Goal: Task Accomplishment & Management: Manage account settings

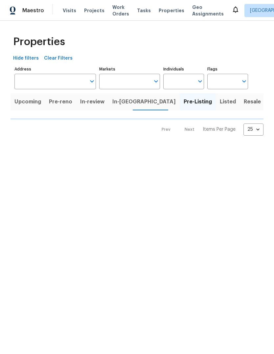
click at [117, 101] on span "In-[GEOGRAPHIC_DATA]" at bounding box center [145, 101] width 64 height 9
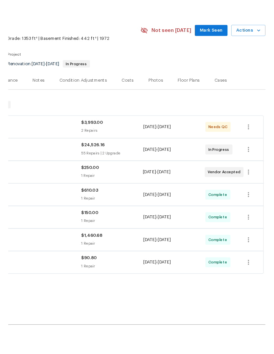
scroll to position [1, 97]
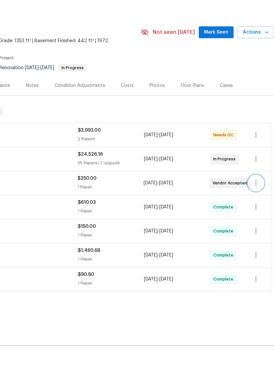
click at [259, 202] on icon "button" at bounding box center [256, 206] width 8 height 8
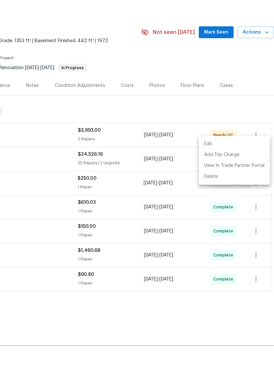
click at [236, 162] on li "Edit" at bounding box center [234, 167] width 71 height 11
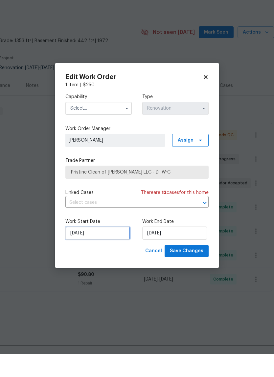
click at [115, 249] on input "10/2/2025" at bounding box center [97, 255] width 65 height 13
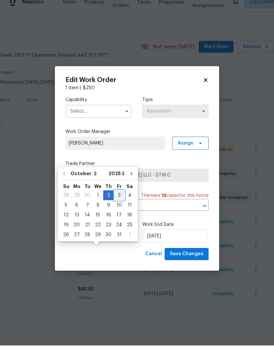
click at [114, 199] on div "3" at bounding box center [119, 203] width 11 height 9
type input "10/3/2025"
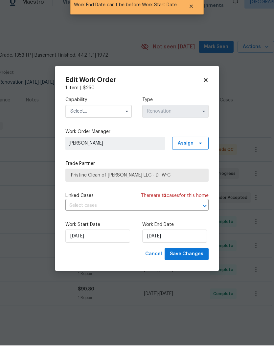
scroll to position [25, 0]
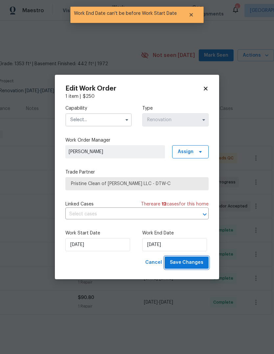
click at [192, 263] on span "Save Changes" at bounding box center [187, 262] width 34 height 8
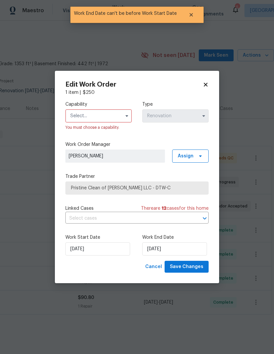
click at [117, 116] on input "text" at bounding box center [98, 115] width 66 height 13
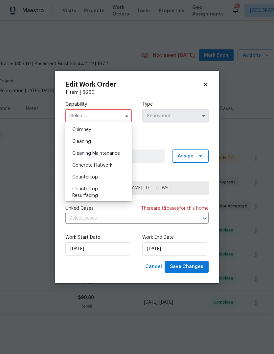
scroll to position [80, 0]
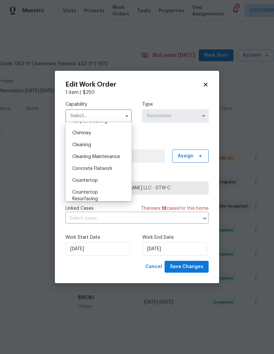
click at [104, 143] on div "Cleaning" at bounding box center [98, 145] width 63 height 12
type input "Cleaning"
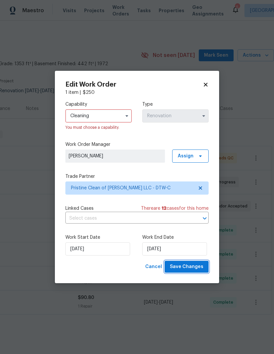
click at [194, 268] on span "Save Changes" at bounding box center [187, 267] width 34 height 8
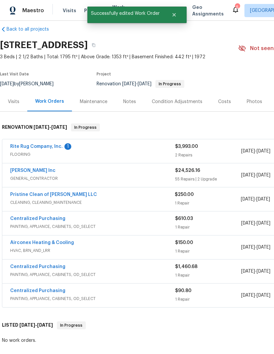
scroll to position [8, 0]
click at [55, 192] on link "Pristine Clean of [PERSON_NAME] LLC" at bounding box center [53, 194] width 87 height 5
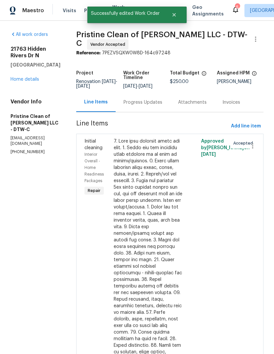
click at [170, 107] on div "Progress Updates" at bounding box center [143, 101] width 55 height 19
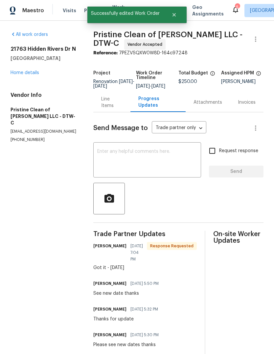
click at [160, 163] on textarea at bounding box center [147, 160] width 100 height 23
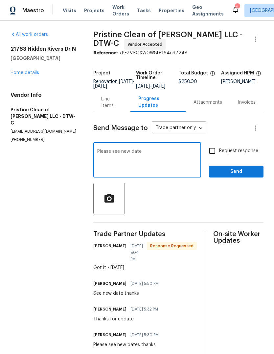
type textarea "Please see new date"
click at [219, 176] on span "Send" at bounding box center [237, 171] width 44 height 8
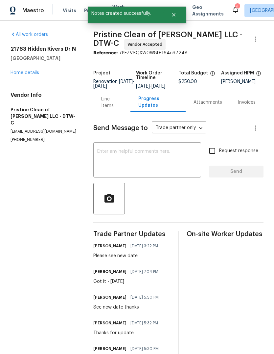
click at [32, 70] on link "Home details" at bounding box center [25, 72] width 29 height 5
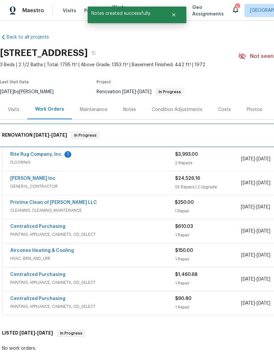
click at [51, 145] on div "RENOVATION 9/8/25 - 10/3/25 In Progress" at bounding box center [186, 135] width 372 height 21
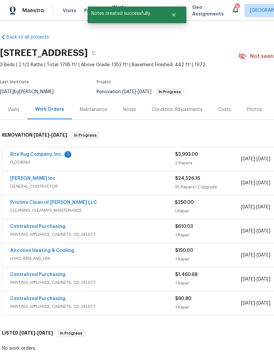
click at [48, 156] on link "Rite Rug Company, Inc." at bounding box center [36, 154] width 53 height 5
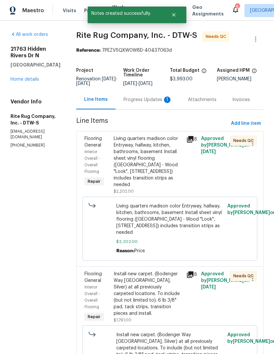
click at [163, 103] on div "Progress Updates 1" at bounding box center [148, 99] width 49 height 7
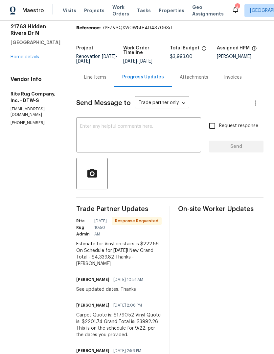
scroll to position [26, 0]
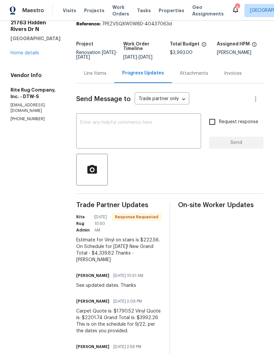
click at [103, 83] on div "Line Items" at bounding box center [95, 73] width 38 height 19
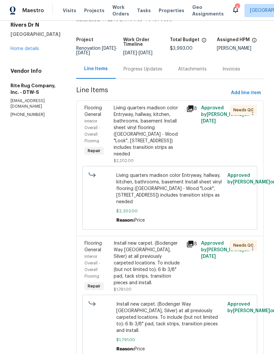
scroll to position [30, 0]
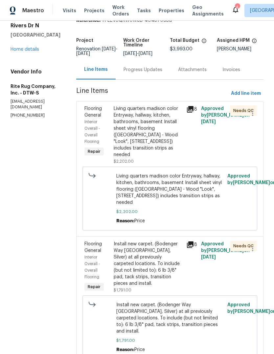
click at [150, 79] on div "Progress Updates" at bounding box center [143, 69] width 55 height 19
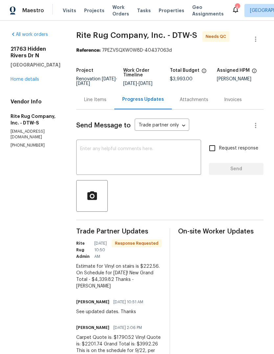
click at [104, 109] on div "Line Items" at bounding box center [95, 99] width 38 height 19
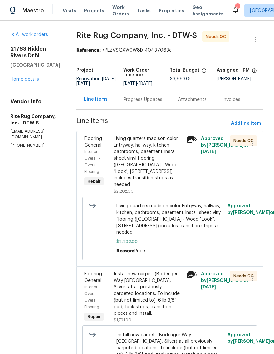
click at [152, 167] on div "Living quarters madison color Entryway, hallway, kitchen, bathrooms, basement I…" at bounding box center [148, 161] width 69 height 53
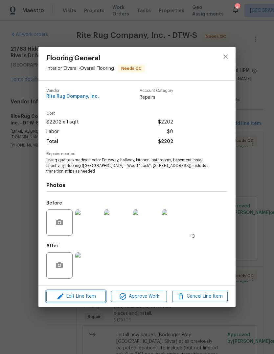
click at [97, 297] on span "Edit Line Item" at bounding box center [76, 296] width 56 height 8
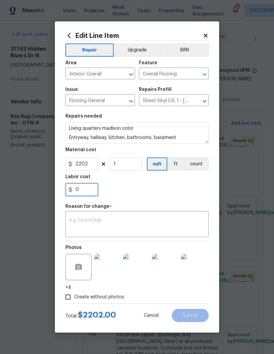
click at [91, 190] on input "0" at bounding box center [81, 189] width 33 height 13
type input "223"
click at [129, 201] on div "Repair Upgrade BRN Area Interior Overall ​ Feature Overall Flooring ​ Issue Flo…" at bounding box center [136, 172] width 143 height 262
click at [126, 226] on textarea at bounding box center [137, 225] width 136 height 14
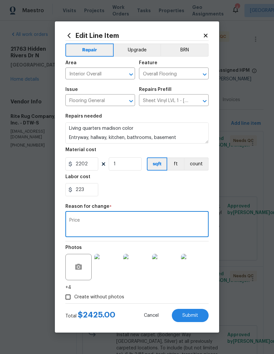
type textarea "Price"
click at [143, 192] on div "223" at bounding box center [136, 189] width 143 height 13
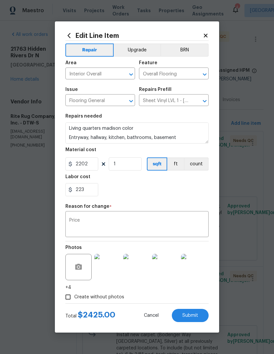
click at [197, 317] on span "Submit" at bounding box center [191, 315] width 16 height 5
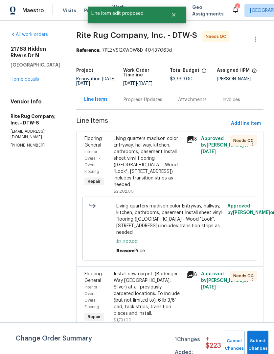
scroll to position [0, 0]
click at [258, 335] on button "Submit Changes" at bounding box center [258, 344] width 21 height 28
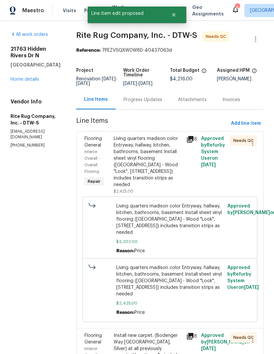
click at [194, 143] on icon at bounding box center [191, 139] width 8 height 8
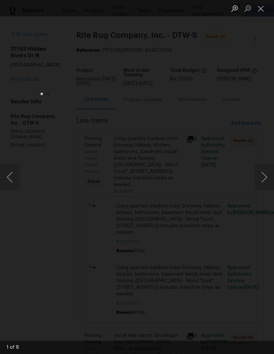
click at [271, 172] on button "Next image" at bounding box center [265, 177] width 20 height 26
click at [270, 177] on button "Next image" at bounding box center [265, 177] width 20 height 26
click at [270, 178] on button "Next image" at bounding box center [265, 177] width 20 height 26
click at [271, 180] on button "Next image" at bounding box center [265, 177] width 20 height 26
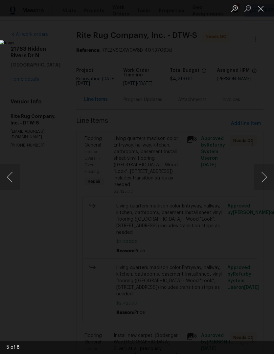
click at [271, 182] on button "Next image" at bounding box center [265, 177] width 20 height 26
click at [271, 183] on button "Next image" at bounding box center [265, 177] width 20 height 26
click at [270, 183] on button "Next image" at bounding box center [265, 177] width 20 height 26
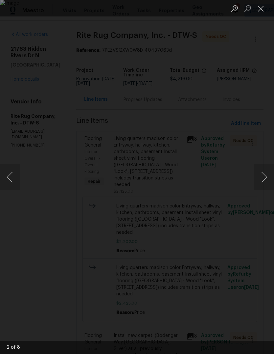
click at [270, 183] on button "Next image" at bounding box center [265, 177] width 20 height 26
click at [261, 12] on button "Close lightbox" at bounding box center [261, 9] width 13 height 12
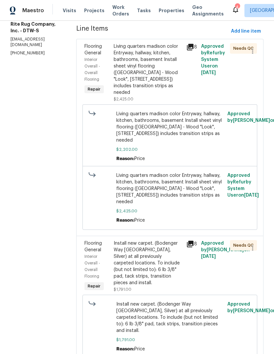
scroll to position [92, 0]
click at [154, 93] on div "Living quarters madison color Entryway, hallway, kitchen, bathrooms, basement I…" at bounding box center [148, 69] width 69 height 53
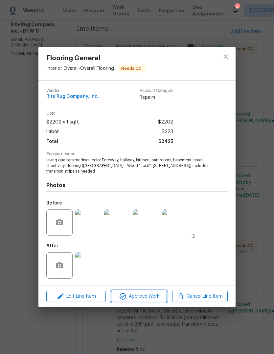
click at [156, 296] on span "Approve Work" at bounding box center [139, 296] width 52 height 8
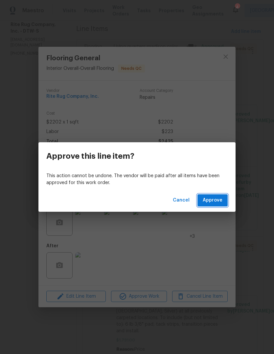
click at [218, 200] on span "Approve" at bounding box center [213, 200] width 20 height 8
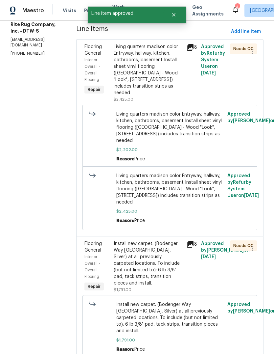
scroll to position [0, 0]
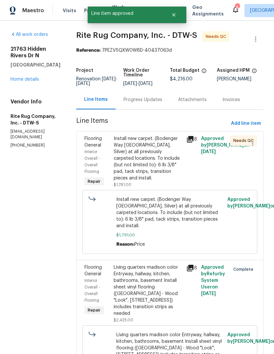
click at [166, 173] on div "Install new carpet. (Bodenger Way 945 Winter Ash, Silver) at all previously car…" at bounding box center [148, 158] width 69 height 46
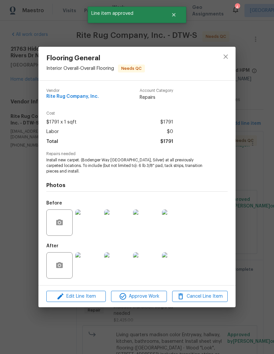
click at [156, 306] on div "Edit Line Item Approve Work Cancel Line Item" at bounding box center [136, 296] width 197 height 22
click at [156, 297] on span "Approve Work" at bounding box center [139, 296] width 52 height 8
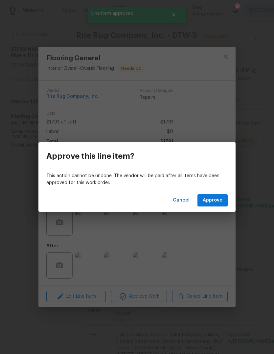
click at [218, 200] on span "Approve" at bounding box center [213, 200] width 20 height 8
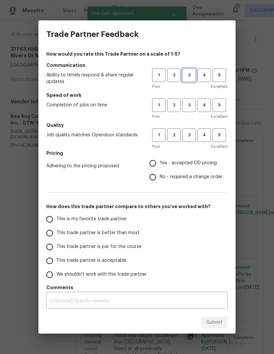
click at [187, 77] on span "3" at bounding box center [189, 75] width 12 height 8
click at [189, 110] on button "3" at bounding box center [189, 104] width 13 height 13
click at [189, 138] on span "3" at bounding box center [189, 135] width 12 height 8
click at [176, 163] on span "Yes - accepted OD pricing" at bounding box center [188, 163] width 57 height 7
click at [160, 163] on input "Yes - accepted OD pricing" at bounding box center [153, 163] width 14 height 14
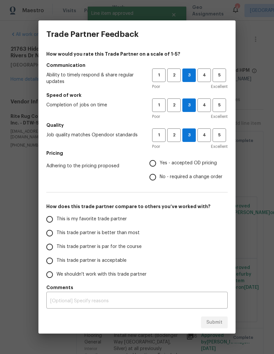
radio input "true"
click at [120, 251] on label "This trade partner is par for the course" at bounding box center [95, 247] width 104 height 14
click at [57, 251] on input "This trade partner is par for the course" at bounding box center [50, 247] width 14 height 14
click at [216, 324] on span "Submit" at bounding box center [215, 322] width 16 height 8
radio input "true"
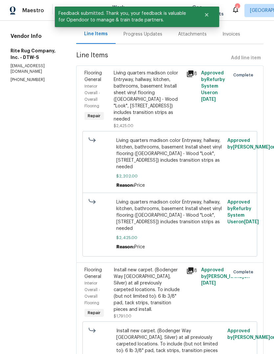
scroll to position [63, 0]
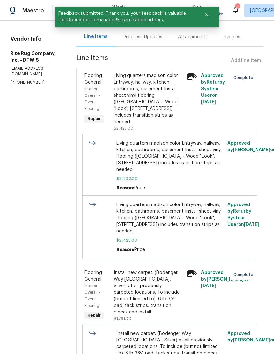
click at [194, 274] on icon at bounding box center [191, 273] width 8 height 8
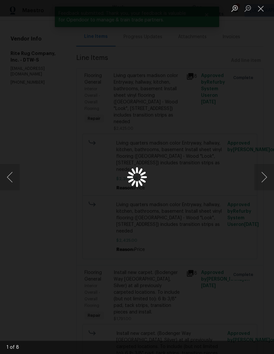
click at [267, 181] on button "Next image" at bounding box center [265, 177] width 20 height 26
click at [267, 182] on button "Next image" at bounding box center [265, 177] width 20 height 26
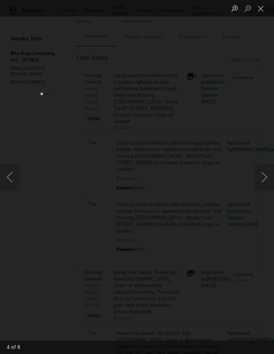
click at [268, 181] on button "Next image" at bounding box center [265, 177] width 20 height 26
click at [268, 180] on button "Next image" at bounding box center [265, 177] width 20 height 26
click at [264, 8] on button "Close lightbox" at bounding box center [261, 9] width 13 height 12
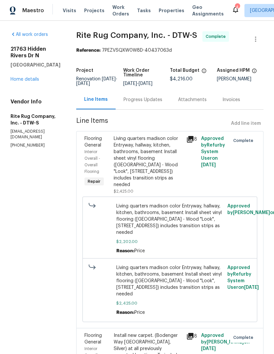
scroll to position [0, 0]
click at [33, 81] on link "Home details" at bounding box center [25, 79] width 29 height 5
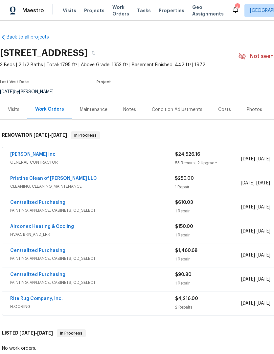
click at [33, 81] on div "Last Visit Date" at bounding box center [31, 84] width 62 height 8
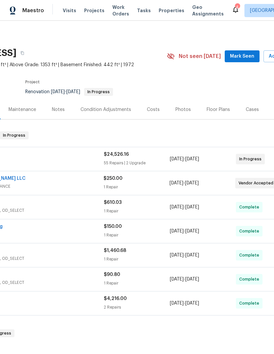
scroll to position [0, 71]
click at [243, 60] on span "Mark Seen" at bounding box center [242, 56] width 24 height 8
click at [63, 111] on div "Notes" at bounding box center [58, 109] width 13 height 7
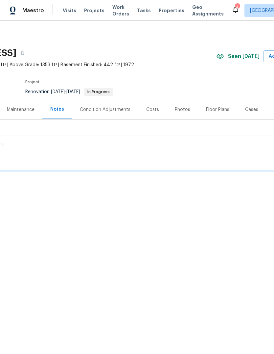
click at [99, 160] on textarea at bounding box center [115, 153] width 364 height 23
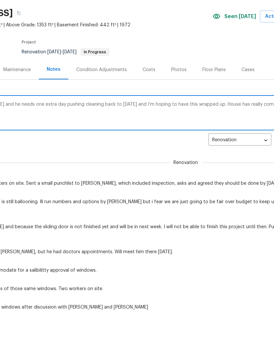
scroll to position [0, 75]
click at [205, 142] on textarea "Spoke with Mike today and he needs one extra day pushing cleaning back to Frida…" at bounding box center [111, 153] width 364 height 23
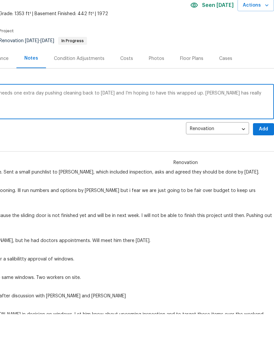
scroll to position [11, 97]
type textarea "Spoke with Mike today and he needs one extra day pushing cleaning back to Frida…"
click at [263, 163] on button "Add" at bounding box center [263, 169] width 21 height 12
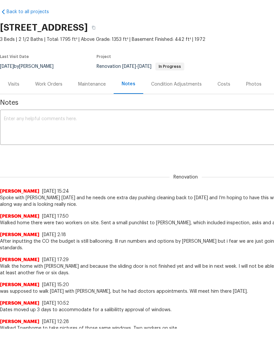
scroll to position [0, 0]
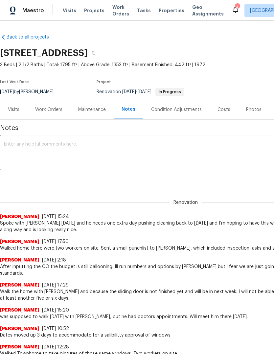
click at [169, 8] on span "Properties" at bounding box center [172, 10] width 26 height 7
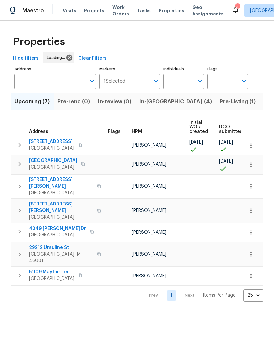
click at [150, 103] on span "In-[GEOGRAPHIC_DATA] (4)" at bounding box center [176, 101] width 73 height 9
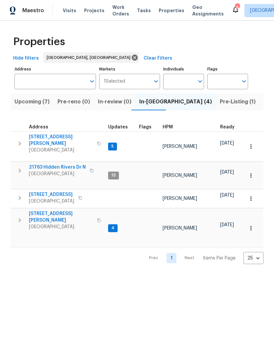
click at [55, 223] on span "[GEOGRAPHIC_DATA]" at bounding box center [61, 226] width 64 height 7
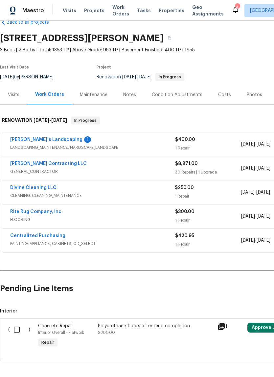
scroll to position [15, 0]
click at [44, 141] on link "Baraiac's Landscaping" at bounding box center [46, 139] width 72 height 5
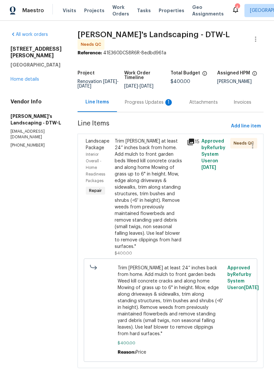
click at [156, 106] on div "Progress Updates 1" at bounding box center [149, 102] width 49 height 7
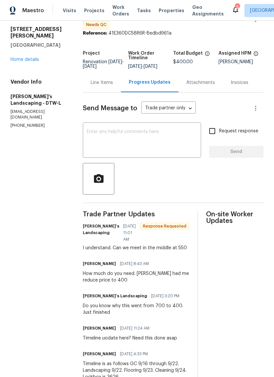
scroll to position [21, 0]
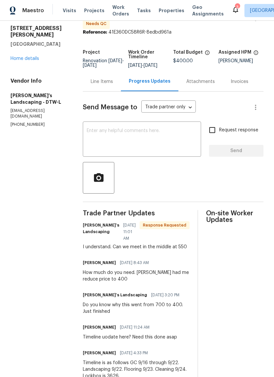
click at [112, 83] on div "Line Items" at bounding box center [102, 81] width 22 height 7
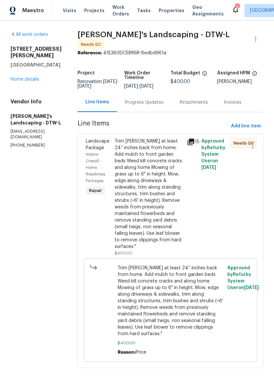
click at [163, 195] on div "Trim bush at least 24” inches back from home. Add mulch to front garden beds We…" at bounding box center [149, 194] width 68 height 112
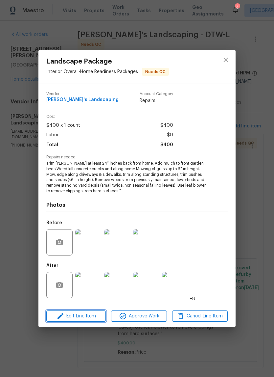
click at [94, 321] on button "Edit Line Item" at bounding box center [76, 316] width 60 height 12
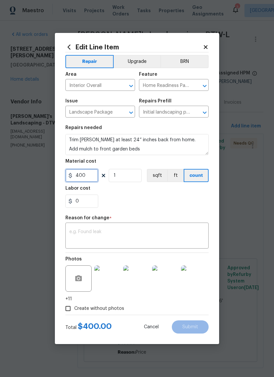
click at [88, 174] on input "400" at bounding box center [81, 175] width 33 height 13
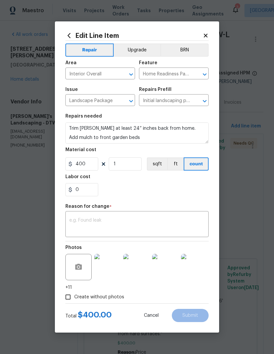
click at [91, 205] on h5 "Reason for change" at bounding box center [87, 206] width 44 height 5
click at [84, 190] on input "0" at bounding box center [81, 189] width 33 height 13
type input "150"
click at [190, 195] on div "150" at bounding box center [136, 189] width 143 height 13
click at [167, 231] on textarea at bounding box center [137, 225] width 136 height 14
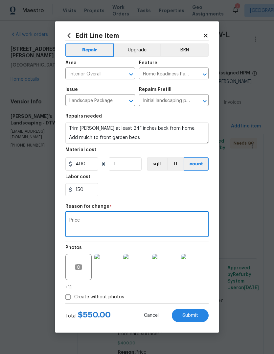
type textarea "Price"
click at [154, 194] on div "150" at bounding box center [136, 189] width 143 height 13
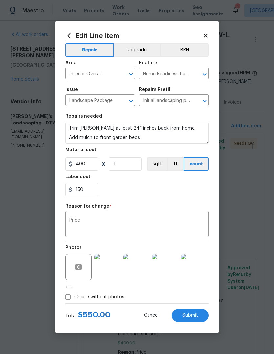
click at [191, 315] on span "Submit" at bounding box center [191, 315] width 16 height 5
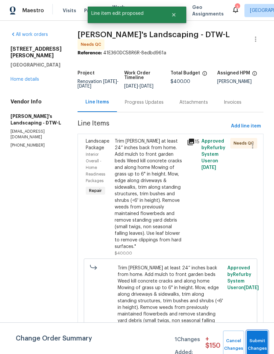
click at [263, 340] on button "Submit Changes" at bounding box center [257, 344] width 21 height 28
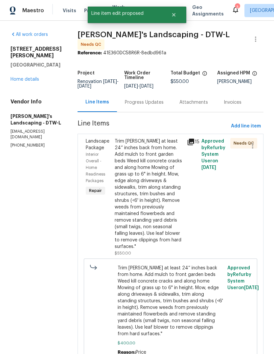
click at [169, 189] on div "Trim bush at least 24” inches back from home. Add mulch to front garden beds We…" at bounding box center [149, 194] width 68 height 112
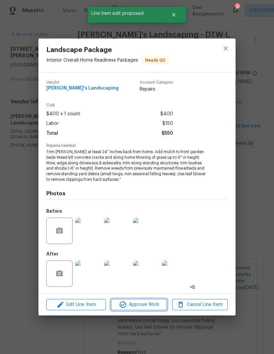
click at [155, 299] on button "Approve Work" at bounding box center [139, 305] width 56 height 12
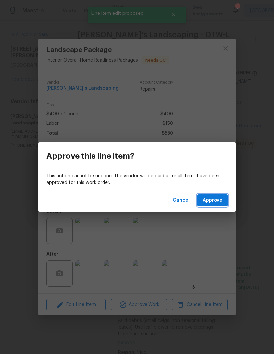
click at [216, 198] on span "Approve" at bounding box center [213, 200] width 20 height 8
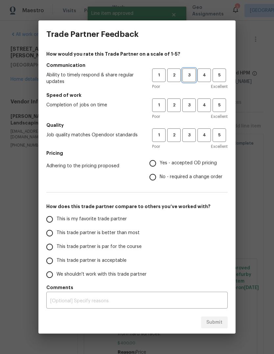
click at [192, 73] on span "3" at bounding box center [189, 75] width 12 height 8
click at [160, 111] on button "1" at bounding box center [158, 104] width 13 height 13
click at [191, 136] on span "3" at bounding box center [189, 135] width 12 height 8
click at [192, 169] on label "Yes - accepted OD pricing" at bounding box center [184, 163] width 77 height 14
click at [160, 169] on input "Yes - accepted OD pricing" at bounding box center [153, 163] width 14 height 14
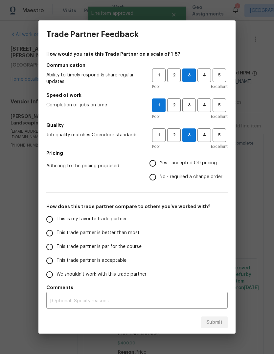
radio input "true"
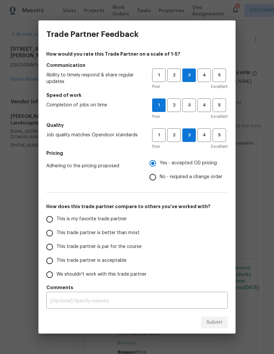
click at [123, 248] on span "This trade partner is par for the course" at bounding box center [99, 246] width 85 height 7
click at [57, 248] on input "This trade partner is par for the course" at bounding box center [50, 247] width 14 height 14
click at [217, 322] on span "Submit" at bounding box center [215, 322] width 16 height 8
radio input "true"
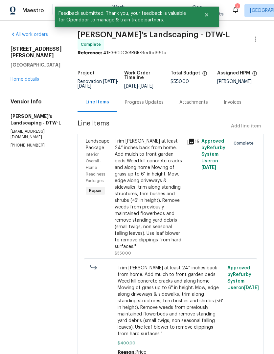
click at [30, 79] on div "All work orders 4227 Coolidge Ave Lincoln Park, MI 48146 Home details Vendor In…" at bounding box center [36, 89] width 51 height 117
click at [35, 77] on link "Home details" at bounding box center [25, 79] width 29 height 5
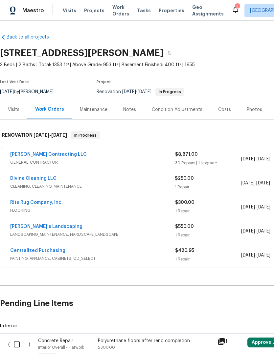
click at [167, 13] on span "Properties" at bounding box center [172, 10] width 26 height 7
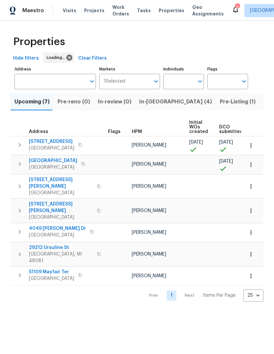
click at [154, 106] on span "In-[GEOGRAPHIC_DATA] (4)" at bounding box center [176, 101] width 73 height 9
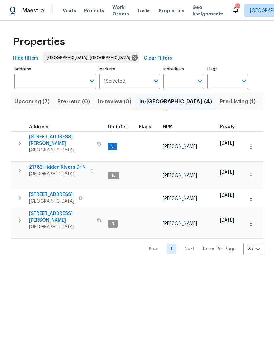
click at [64, 210] on span "[STREET_ADDRESS][PERSON_NAME]" at bounding box center [61, 216] width 64 height 13
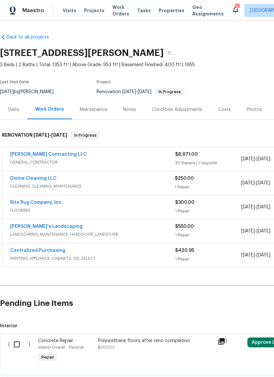
click at [134, 109] on div "Notes" at bounding box center [129, 109] width 13 height 7
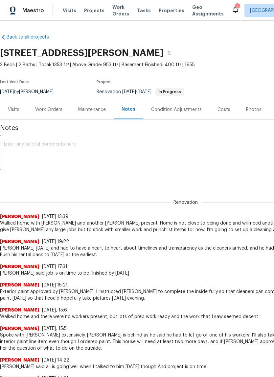
click at [139, 159] on textarea at bounding box center [186, 153] width 364 height 23
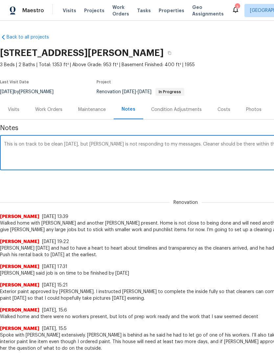
scroll to position [0, 97]
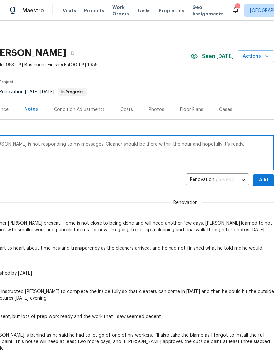
type textarea "This is on track to be clean today, but Tony is not responding to my messages. …"
click at [261, 185] on button "Add" at bounding box center [263, 180] width 21 height 12
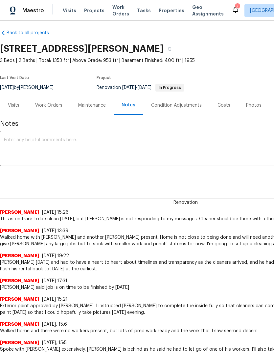
scroll to position [4, 0]
click at [167, 10] on span "Properties" at bounding box center [172, 10] width 26 height 7
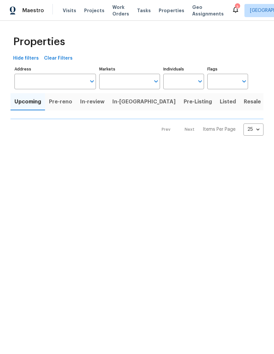
click at [167, 10] on span "Properties" at bounding box center [172, 10] width 26 height 7
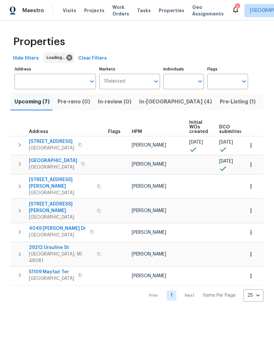
click at [153, 103] on span "In-[GEOGRAPHIC_DATA] (4)" at bounding box center [176, 101] width 73 height 9
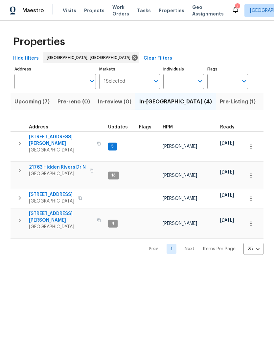
click at [54, 140] on span "[STREET_ADDRESS][PERSON_NAME]" at bounding box center [61, 140] width 64 height 13
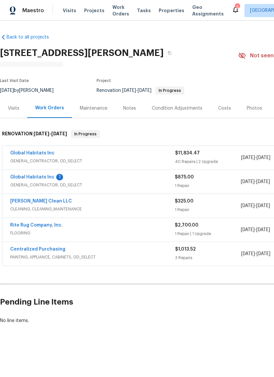
click at [129, 109] on div "Notes" at bounding box center [129, 108] width 13 height 7
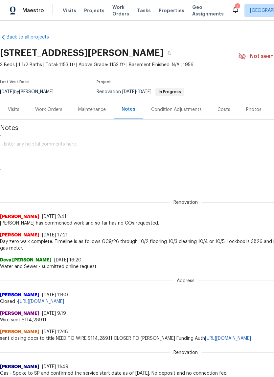
click at [51, 112] on div "Work Orders" at bounding box center [48, 109] width 27 height 7
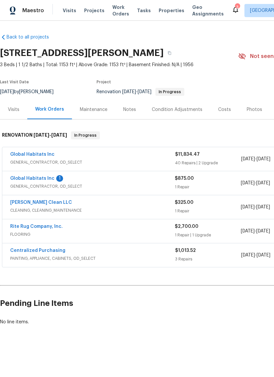
click at [51, 180] on link "Global Habitats Inc" at bounding box center [32, 178] width 44 height 5
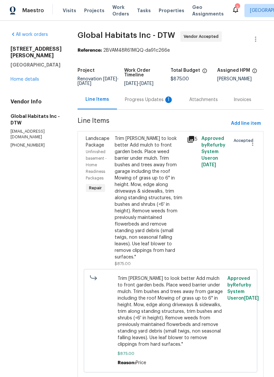
click at [155, 101] on div "Progress Updates 1" at bounding box center [149, 99] width 49 height 7
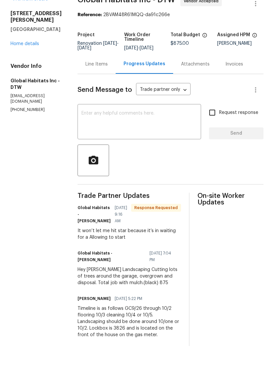
scroll to position [8, 0]
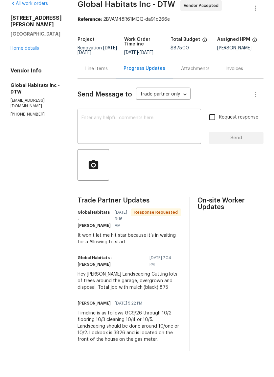
click at [90, 82] on div "Line Items" at bounding box center [97, 91] width 38 height 19
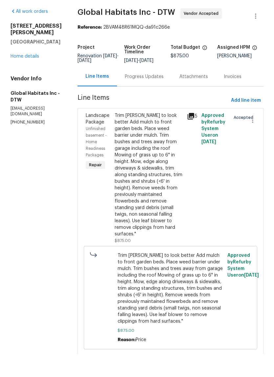
click at [141, 96] on div "Progress Updates" at bounding box center [144, 99] width 39 height 7
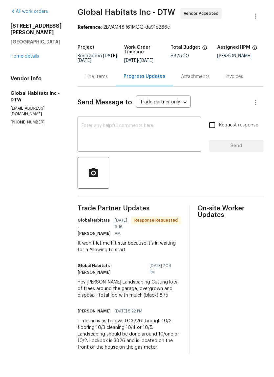
click at [31, 62] on div "All work orders 23785 Wilmot Ave Eastpointe, MI 48021 Home details Vendor Info …" at bounding box center [36, 89] width 51 height 117
click at [29, 77] on link "Home details" at bounding box center [25, 79] width 29 height 5
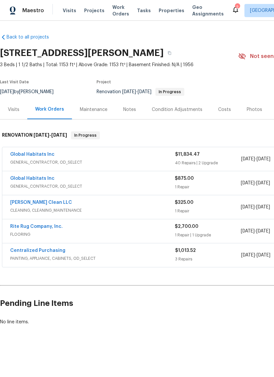
click at [127, 106] on div "Notes" at bounding box center [129, 109] width 29 height 19
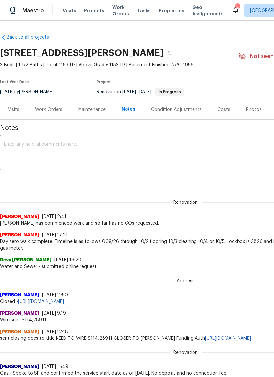
click at [129, 163] on textarea at bounding box center [186, 153] width 364 height 23
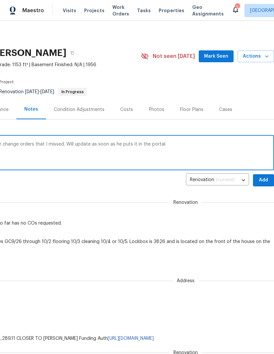
scroll to position [0, 97]
type textarea "John called me with some minor change orders that I missed. Will update as soon…"
click at [263, 180] on span "Add" at bounding box center [264, 180] width 11 height 8
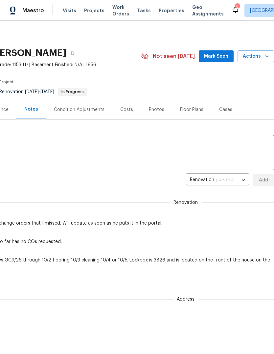
click at [227, 53] on span "Mark Seen" at bounding box center [216, 56] width 24 height 8
click at [226, 58] on span "Seen [DATE]" at bounding box center [218, 56] width 32 height 7
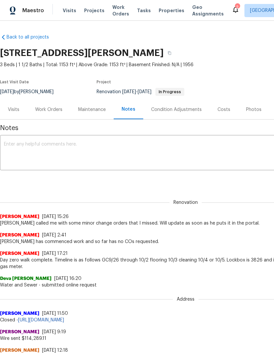
scroll to position [0, 0]
click at [159, 13] on span "Properties" at bounding box center [172, 10] width 26 height 7
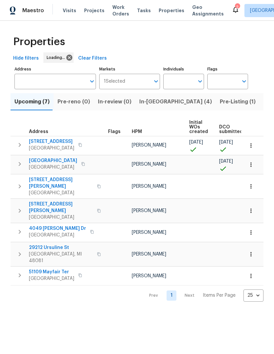
click at [158, 103] on span "In-[GEOGRAPHIC_DATA] (4)" at bounding box center [176, 101] width 73 height 9
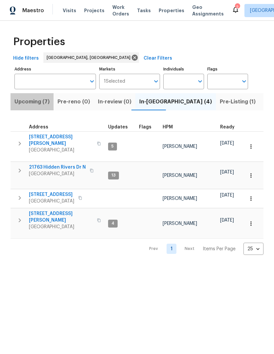
click at [38, 104] on span "Upcoming (7)" at bounding box center [31, 101] width 35 height 9
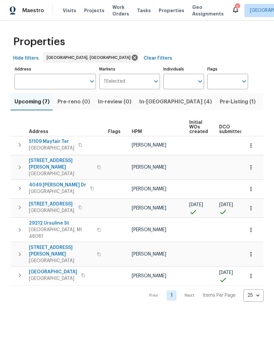
click at [50, 201] on span "6441 Crest Dr" at bounding box center [51, 204] width 45 height 7
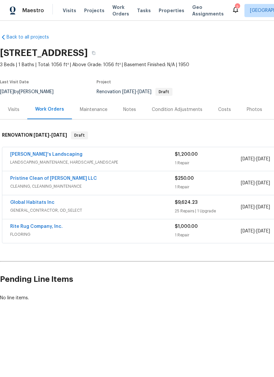
click at [46, 204] on link "Global Habitats Inc" at bounding box center [32, 202] width 44 height 5
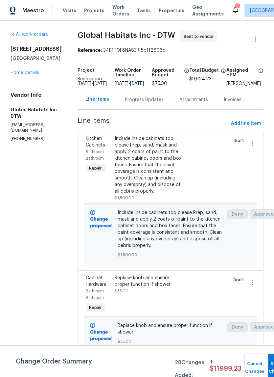
click at [154, 103] on div "Progress Updates" at bounding box center [144, 99] width 39 height 7
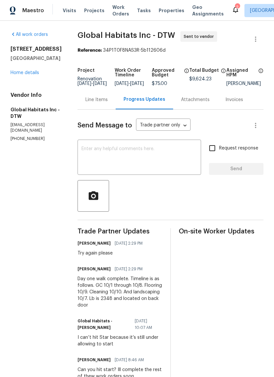
click at [92, 109] on div "Line Items" at bounding box center [97, 99] width 38 height 19
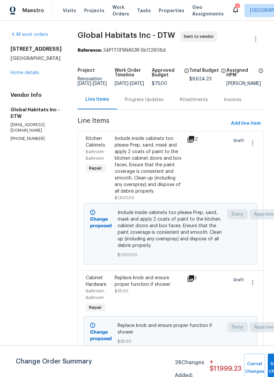
click at [143, 109] on div "Progress Updates" at bounding box center [144, 99] width 55 height 19
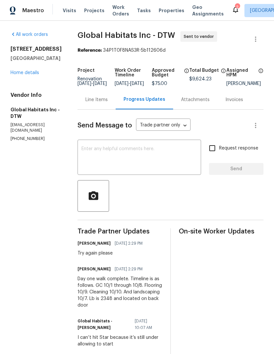
click at [86, 117] on div "Send Message to Trade partner only Trade partner only ​ x ​ Request response Se…" at bounding box center [171, 294] width 186 height 369
click at [93, 103] on div "Line Items" at bounding box center [97, 99] width 22 height 7
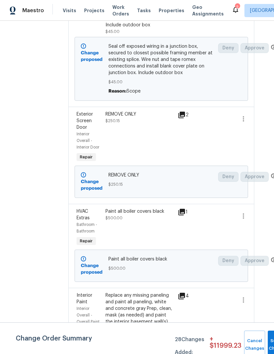
scroll to position [1915, 9]
click at [246, 115] on icon "button" at bounding box center [244, 119] width 8 height 8
click at [251, 80] on li "Cancel" at bounding box center [248, 78] width 25 height 11
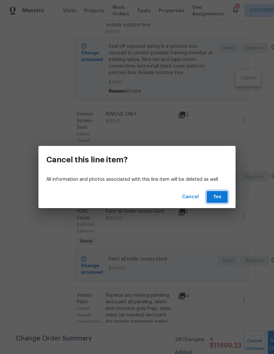
click at [221, 197] on span "Yes" at bounding box center [217, 197] width 11 height 8
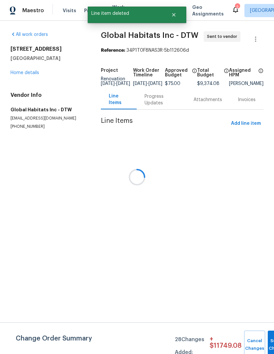
scroll to position [0, 0]
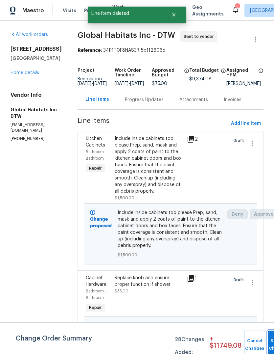
click at [271, 344] on span "Submit Changes" at bounding box center [278, 344] width 14 height 15
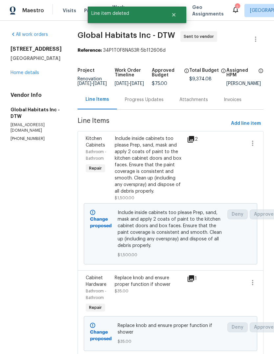
click at [33, 75] on link "Home details" at bounding box center [25, 72] width 29 height 5
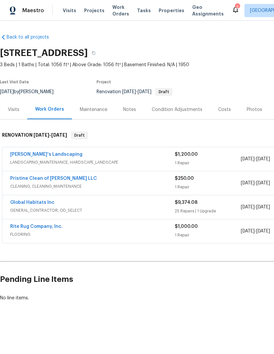
click at [232, 11] on icon at bounding box center [236, 10] width 8 height 8
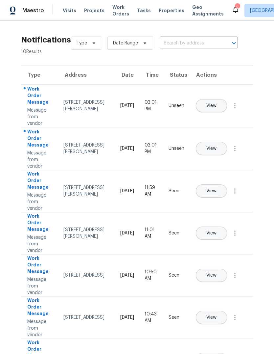
click at [217, 146] on span "View" at bounding box center [212, 148] width 10 height 5
click at [217, 103] on span "View" at bounding box center [212, 105] width 10 height 5
click at [166, 10] on span "Properties" at bounding box center [172, 10] width 26 height 7
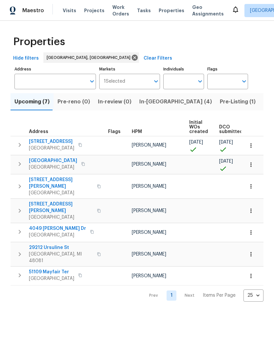
click at [164, 13] on span "Properties" at bounding box center [172, 10] width 26 height 7
click at [165, 11] on span "Properties" at bounding box center [172, 10] width 26 height 7
click at [144, 107] on button "In-[GEOGRAPHIC_DATA] (4)" at bounding box center [176, 101] width 81 height 17
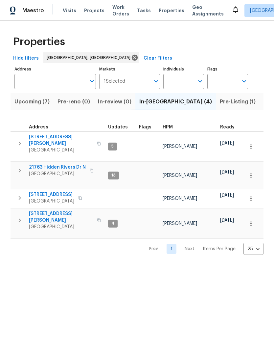
click at [38, 104] on span "Upcoming (7)" at bounding box center [31, 101] width 35 height 9
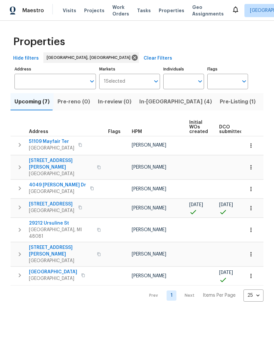
click at [150, 98] on span "In-[GEOGRAPHIC_DATA] (4)" at bounding box center [176, 101] width 73 height 9
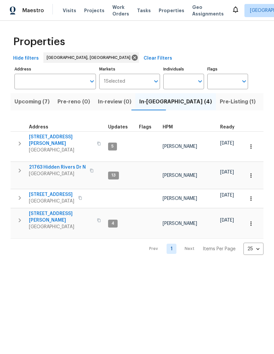
click at [220, 106] on span "Pre-Listing (1)" at bounding box center [238, 101] width 36 height 9
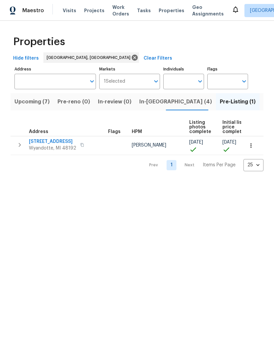
click at [260, 110] on button "Listed (14)" at bounding box center [278, 101] width 36 height 17
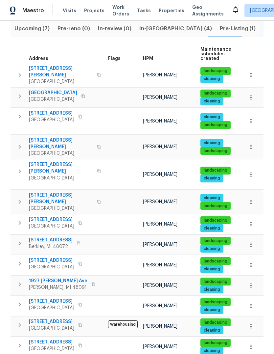
scroll to position [73, 0]
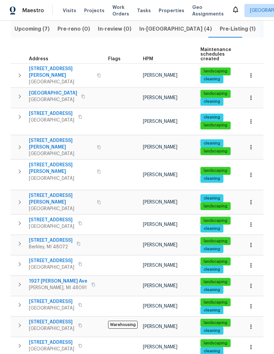
click at [78, 115] on icon "button" at bounding box center [80, 117] width 4 height 4
click at [95, 194] on button "button" at bounding box center [99, 202] width 8 height 16
click at [97, 200] on icon "button" at bounding box center [99, 202] width 4 height 4
click at [150, 24] on span "In-[GEOGRAPHIC_DATA] (4)" at bounding box center [176, 28] width 73 height 9
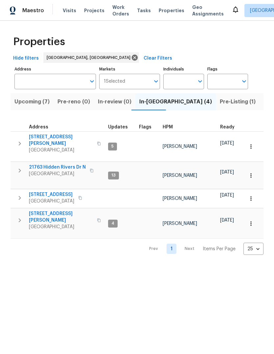
click at [124, 265] on html "Maestro Visits Projects Work Orders Tasks Properties Geo Assignments Detroit, M…" at bounding box center [137, 132] width 274 height 265
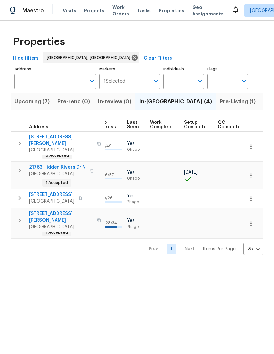
scroll to position [0, 306]
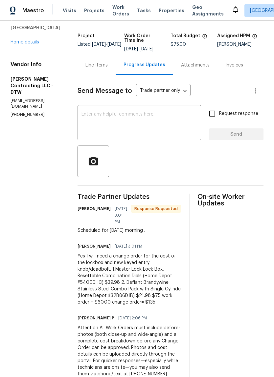
scroll to position [37, 0]
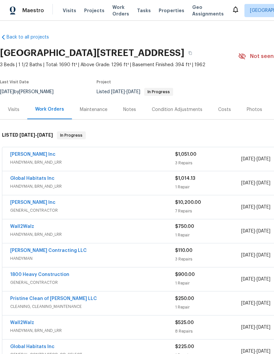
click at [19, 116] on div "Visits" at bounding box center [13, 109] width 27 height 19
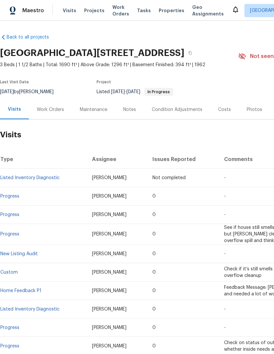
click at [48, 177] on link "Listed Inventory Diagnostic" at bounding box center [29, 177] width 59 height 5
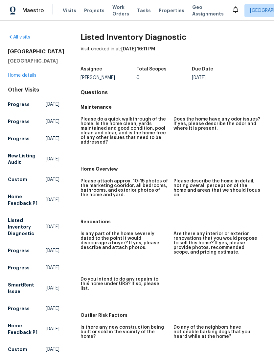
click at [164, 11] on span "Properties" at bounding box center [172, 10] width 26 height 7
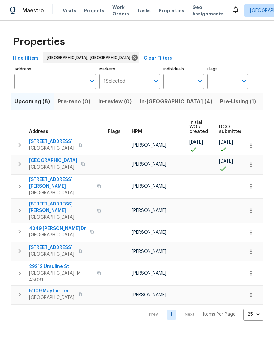
click at [264, 99] on span "Listed (14)" at bounding box center [278, 101] width 28 height 9
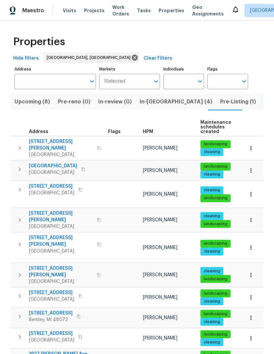
click at [27, 105] on span "Upcoming (8)" at bounding box center [32, 101] width 36 height 9
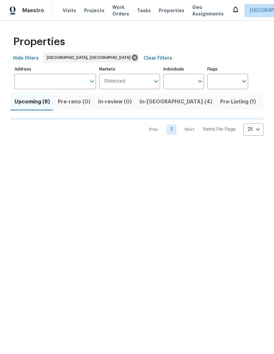
click at [27, 105] on span "Upcoming (8)" at bounding box center [32, 101] width 36 height 9
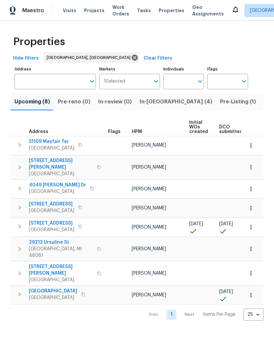
click at [46, 226] on span "[GEOGRAPHIC_DATA]" at bounding box center [51, 229] width 45 height 7
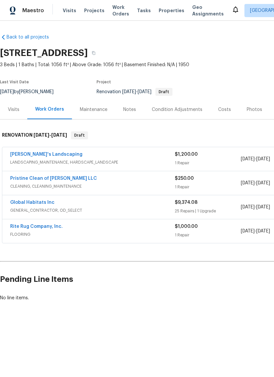
click at [163, 13] on span "Properties" at bounding box center [172, 10] width 26 height 7
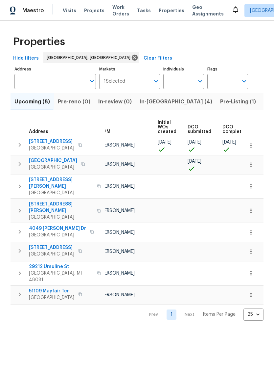
scroll to position [0, 31]
click at [156, 103] on span "In-[GEOGRAPHIC_DATA] (4)" at bounding box center [176, 101] width 73 height 9
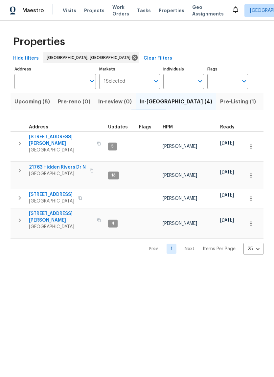
scroll to position [5, 0]
click at [68, 8] on span "Visits" at bounding box center [69, 10] width 13 height 7
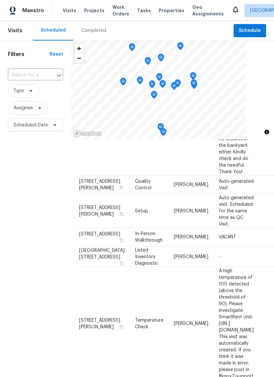
scroll to position [242, 0]
